Goal: Contribute content

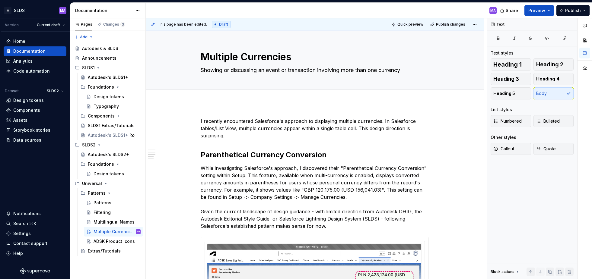
scroll to position [703, 0]
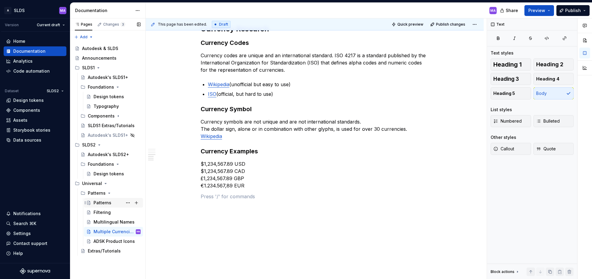
click at [108, 203] on div "Patterns" at bounding box center [102, 203] width 18 height 6
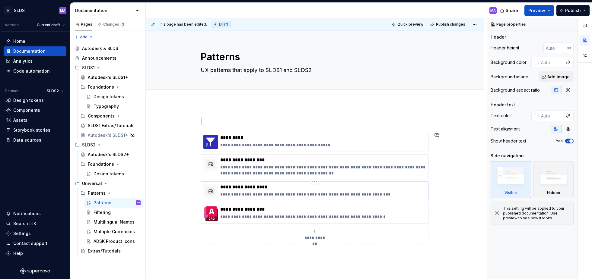
click at [280, 191] on div "**********" at bounding box center [323, 191] width 206 height 14
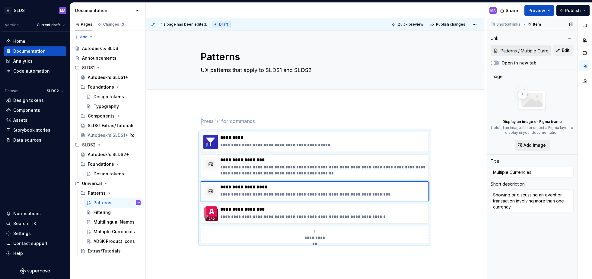
click at [535, 146] on span "Add image" at bounding box center [534, 145] width 22 height 6
type textarea "*"
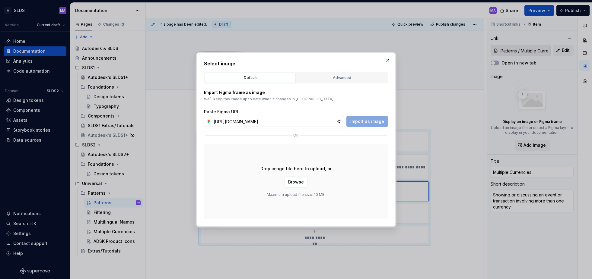
scroll to position [0, 181]
type input "[URL][DOMAIN_NAME]"
click at [373, 120] on span "Import as image" at bounding box center [367, 121] width 34 height 6
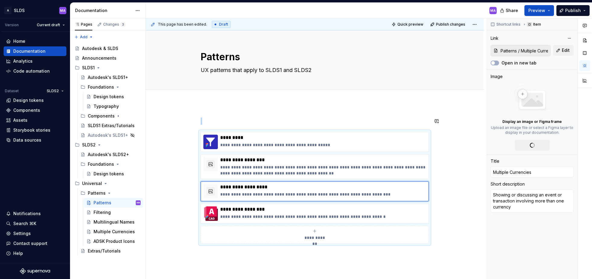
scroll to position [9, 0]
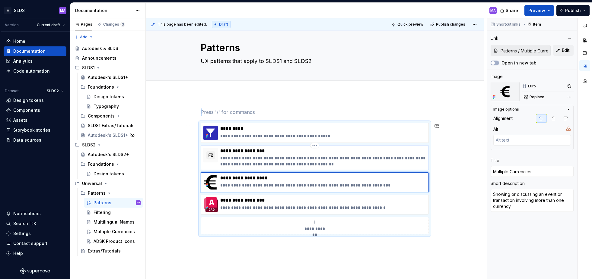
click at [365, 166] on p "**********" at bounding box center [323, 161] width 206 height 12
type textarea "*"
type input "Patterns / Multilingual Names"
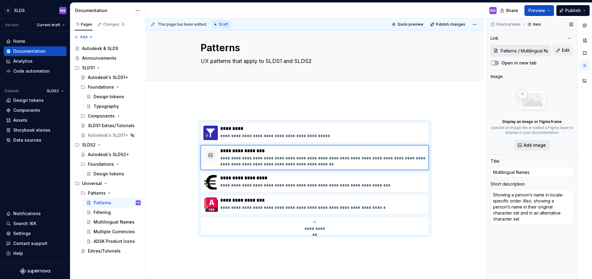
click at [533, 145] on span "Add image" at bounding box center [534, 145] width 22 height 6
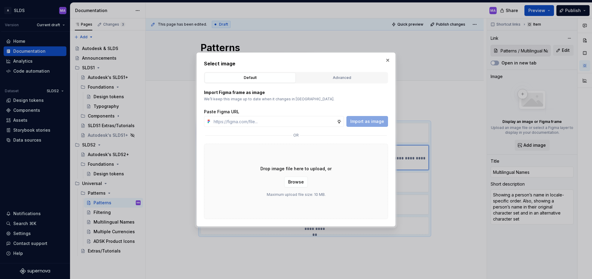
type textarea "*"
type input "[URL][DOMAIN_NAME]"
click at [362, 122] on span "Import as image" at bounding box center [367, 121] width 34 height 6
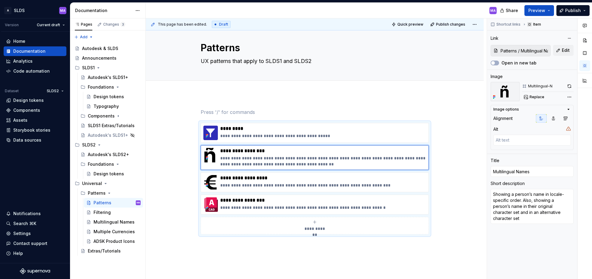
click at [333, 14] on div "MA" at bounding box center [323, 11] width 355 height 16
click at [162, 195] on div "**********" at bounding box center [315, 217] width 338 height 246
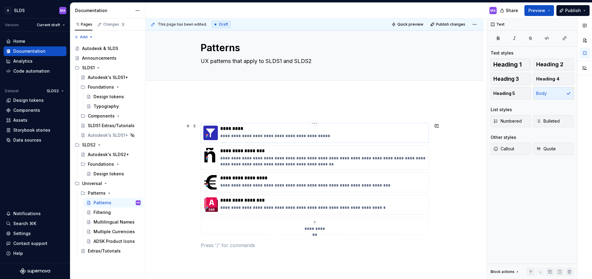
scroll to position [9, 0]
click at [584, 10] on button "Publish" at bounding box center [572, 10] width 33 height 11
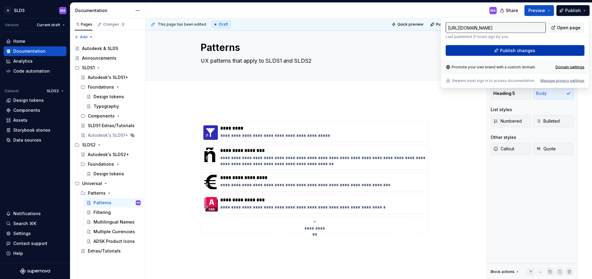
click at [542, 52] on button "Publish changes" at bounding box center [514, 50] width 139 height 11
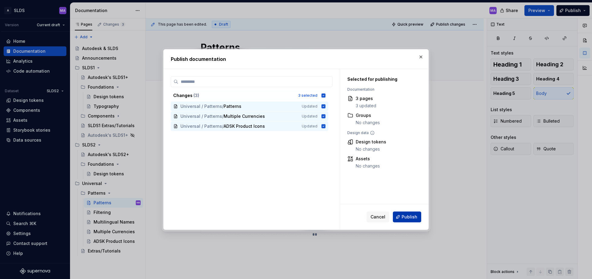
click at [409, 219] on span "Publish" at bounding box center [409, 217] width 16 height 6
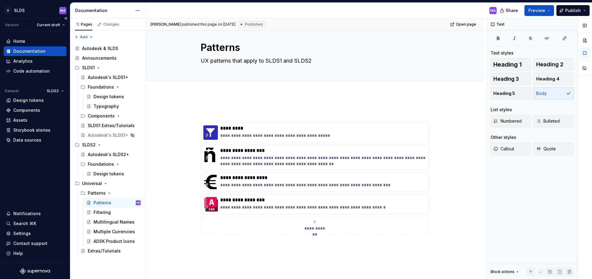
type textarea "*"
